Goal: Find specific page/section: Find specific page/section

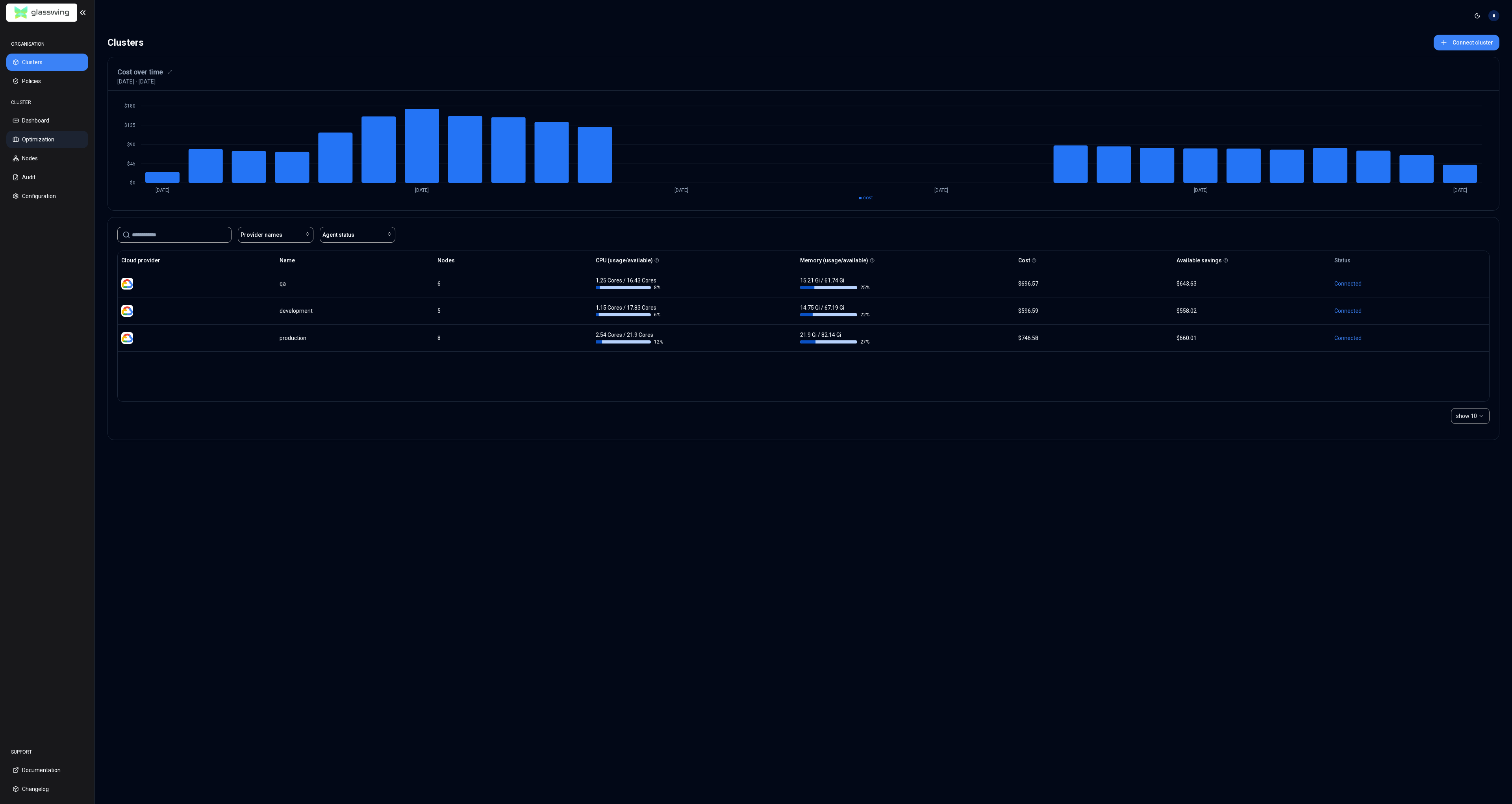
click at [47, 139] on button "Optimization" at bounding box center [48, 140] width 82 height 18
click at [49, 82] on button "Policies" at bounding box center [48, 81] width 82 height 18
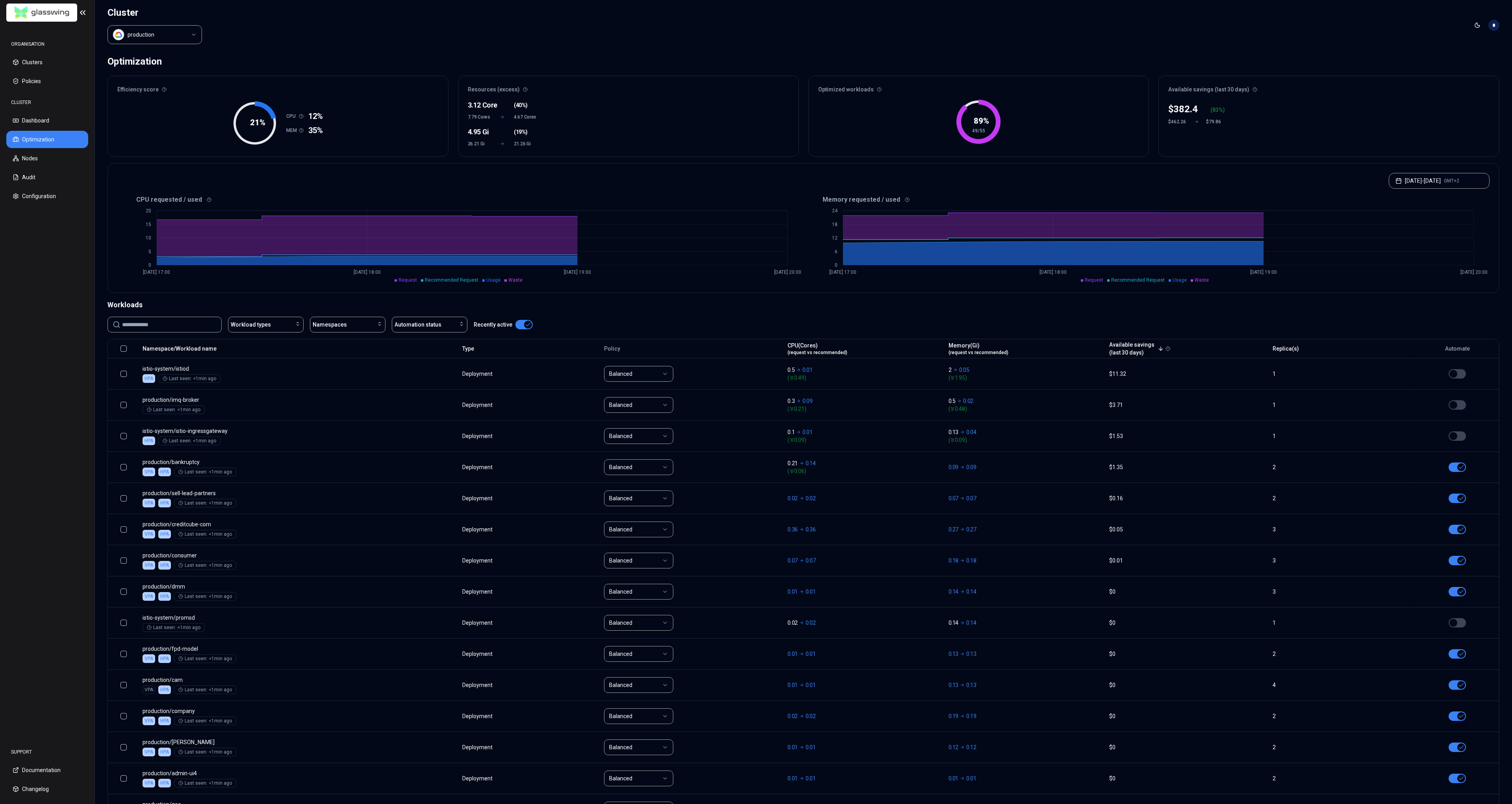
click at [46, 136] on button "Optimization" at bounding box center [48, 140] width 82 height 18
